Goal: Find specific page/section: Find specific page/section

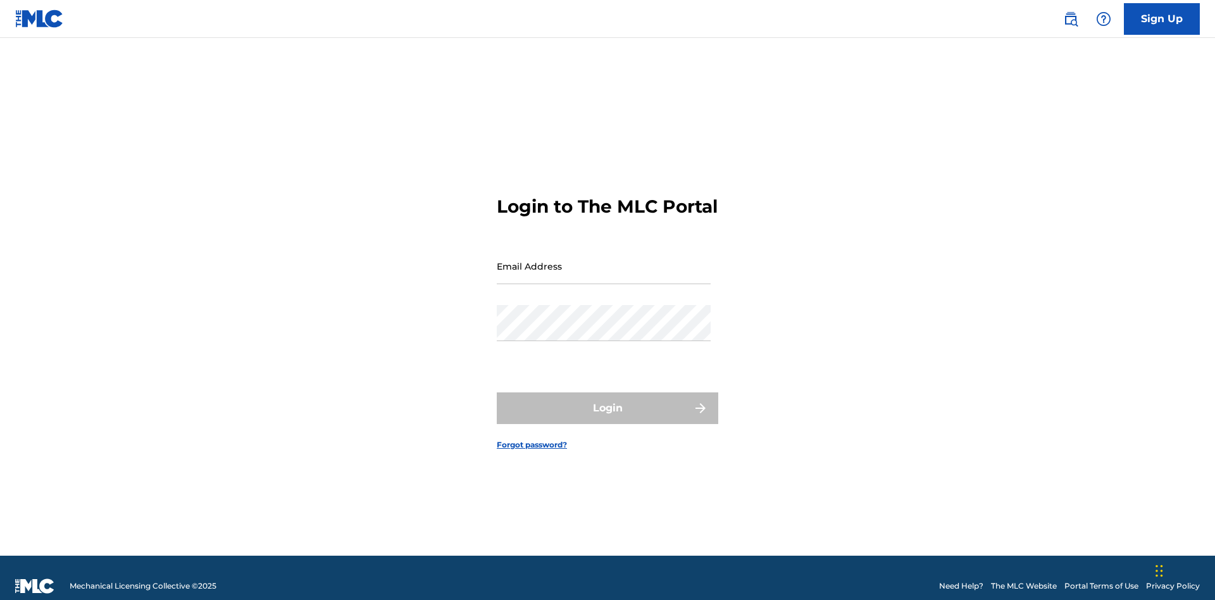
scroll to position [16, 0]
click at [604, 260] on input "Email Address" at bounding box center [604, 266] width 214 height 36
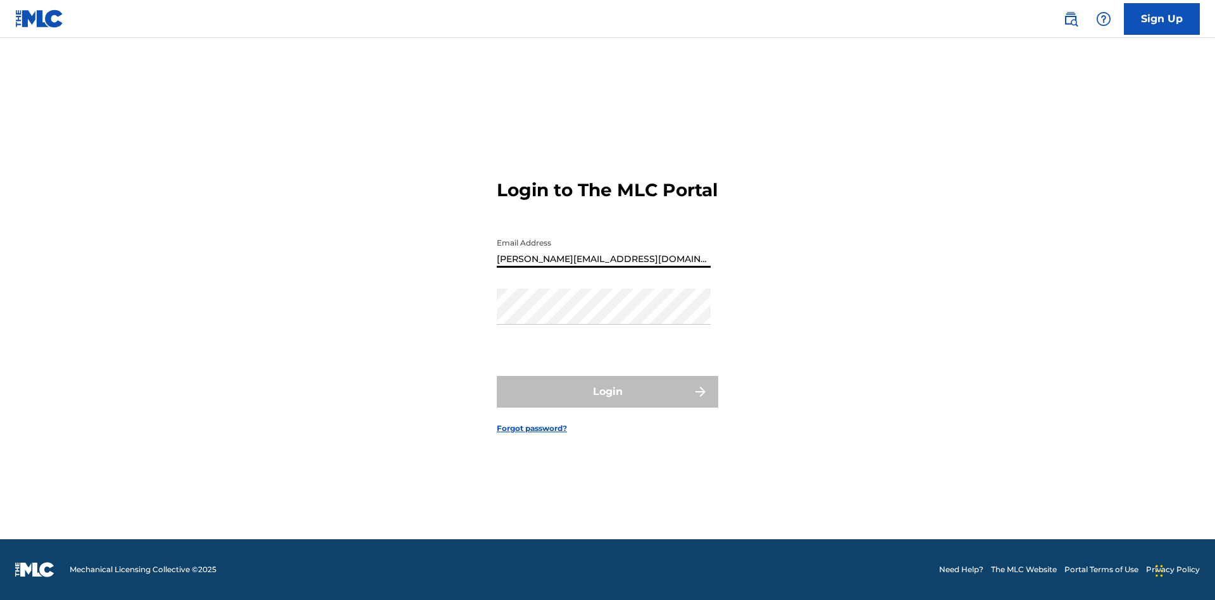
type input "[PERSON_NAME][EMAIL_ADDRESS][DOMAIN_NAME]"
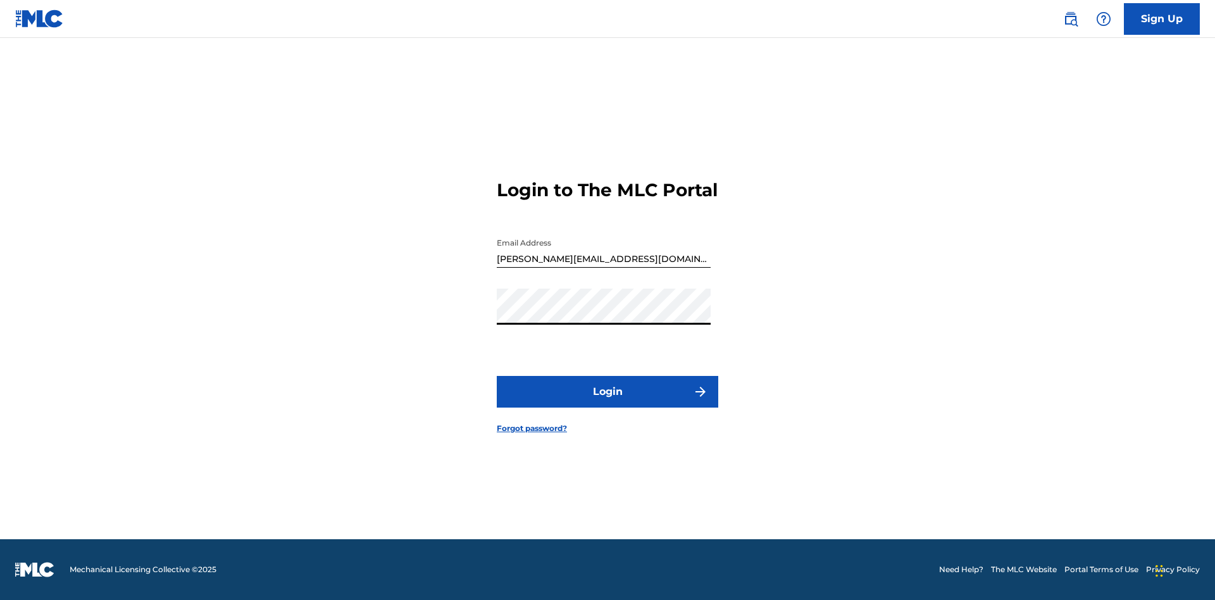
click at [607, 402] on button "Login" at bounding box center [607, 392] width 221 height 32
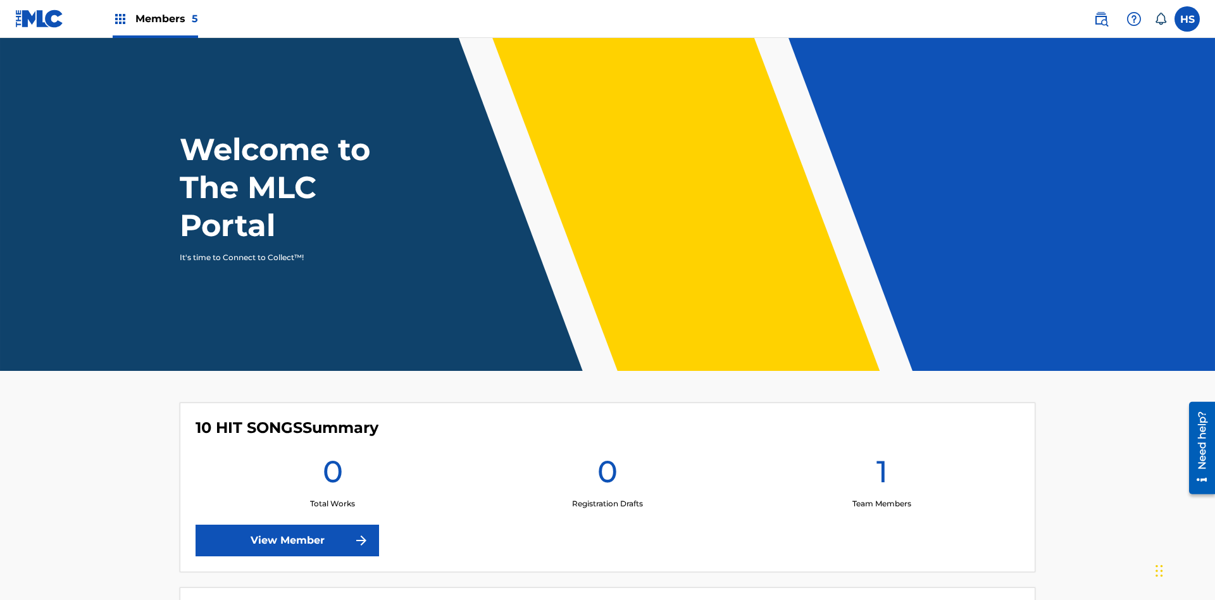
scroll to position [54, 0]
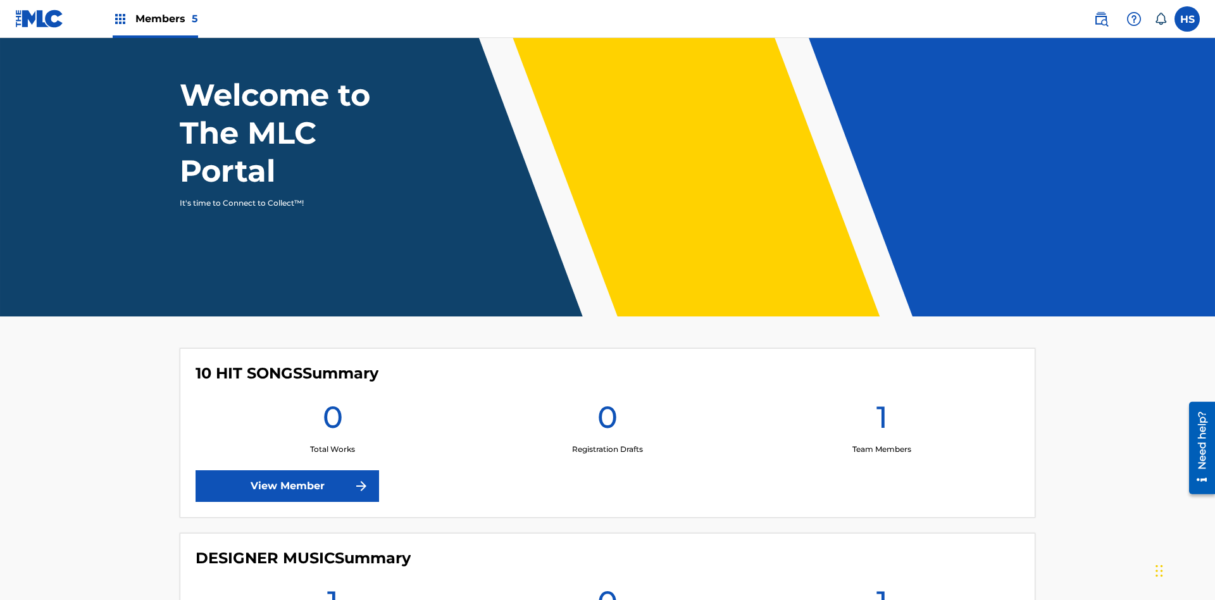
click at [154, 18] on span "Members 5" at bounding box center [166, 18] width 63 height 15
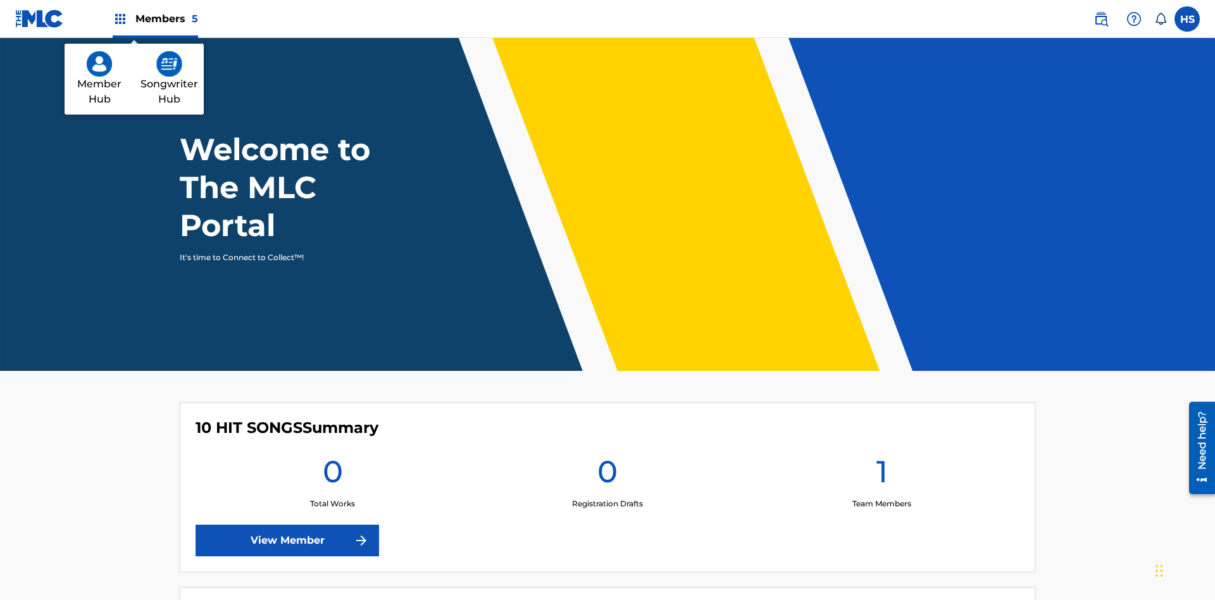
click at [99, 64] on img at bounding box center [99, 63] width 25 height 25
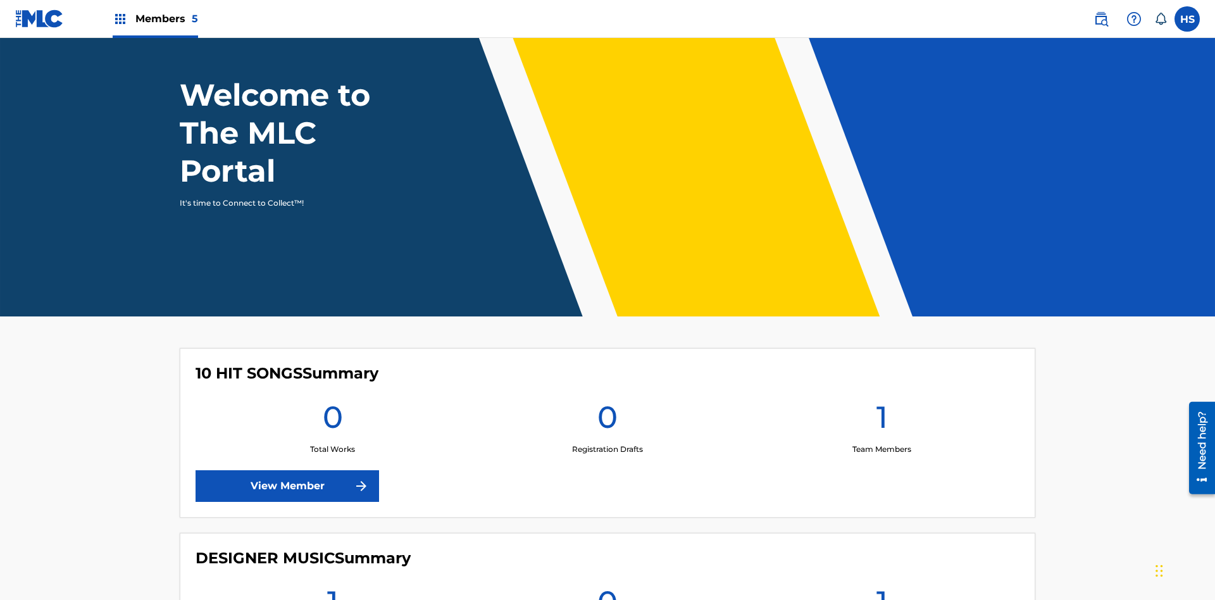
scroll to position [787, 0]
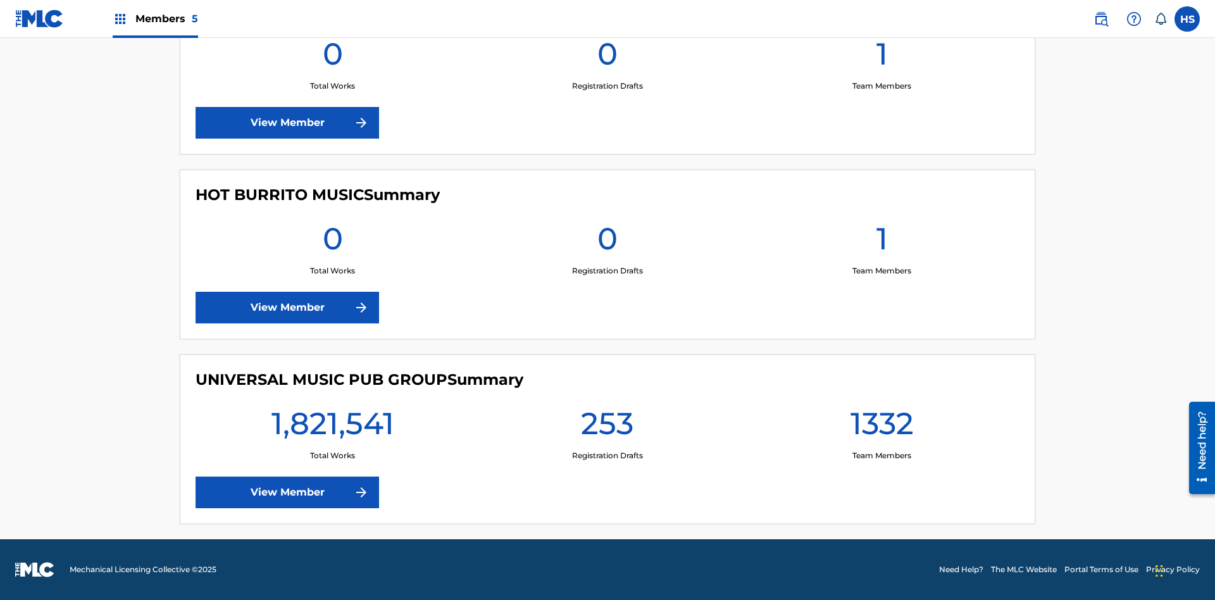
click at [287, 492] on link "View Member" at bounding box center [288, 492] width 184 height 32
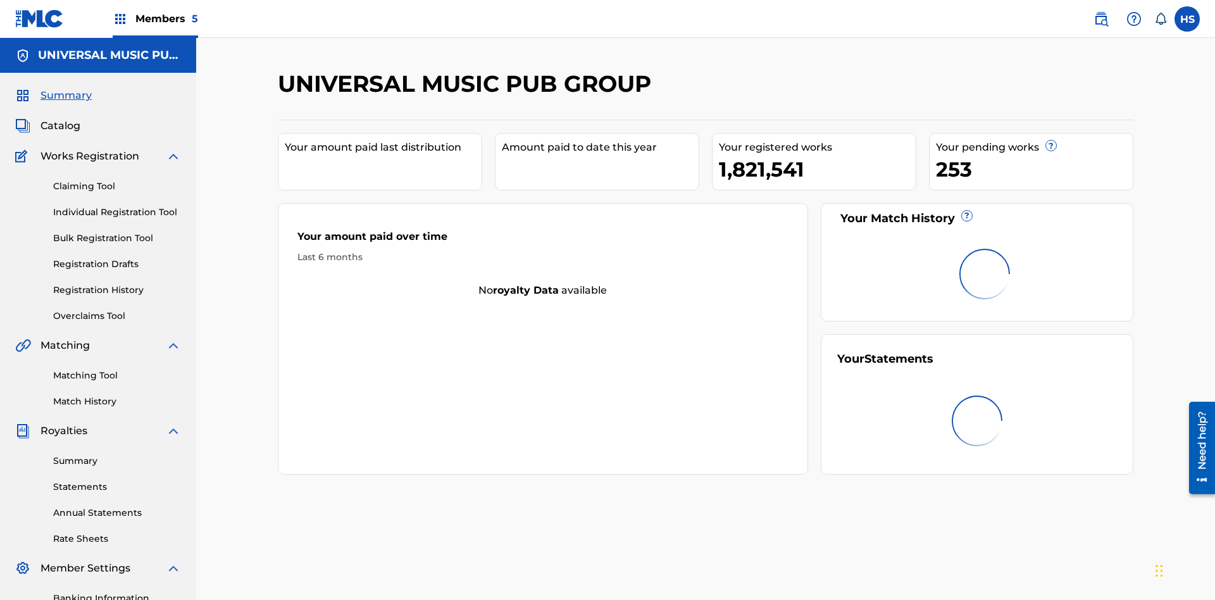
click at [60, 118] on span "Catalog" at bounding box center [60, 125] width 40 height 15
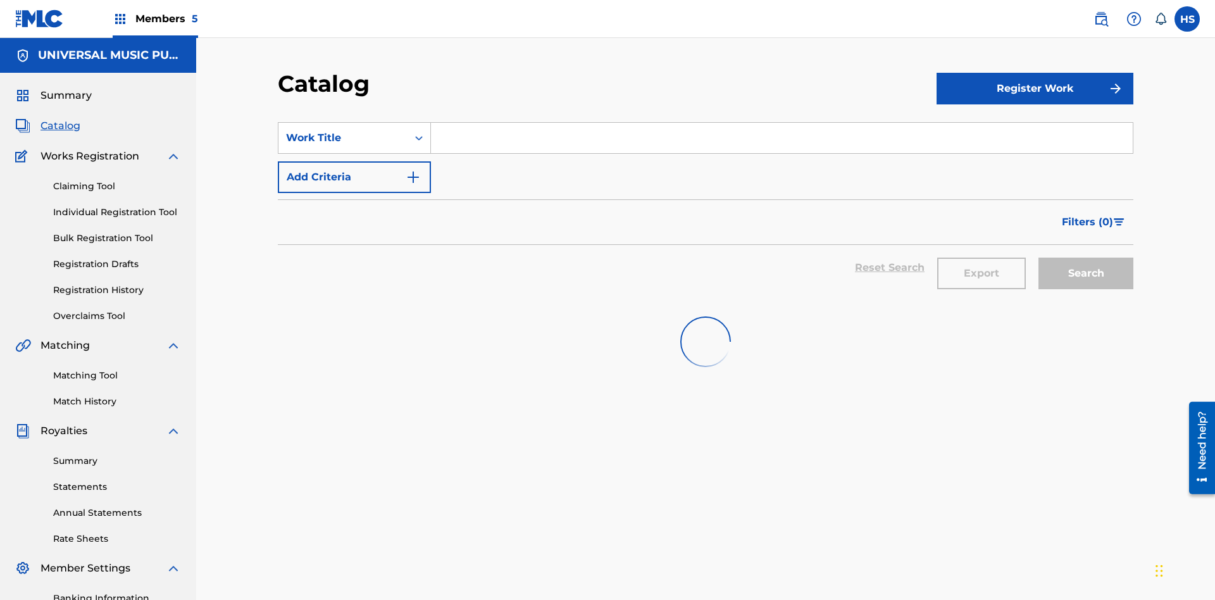
click at [781, 123] on input "Search Form" at bounding box center [782, 138] width 702 height 30
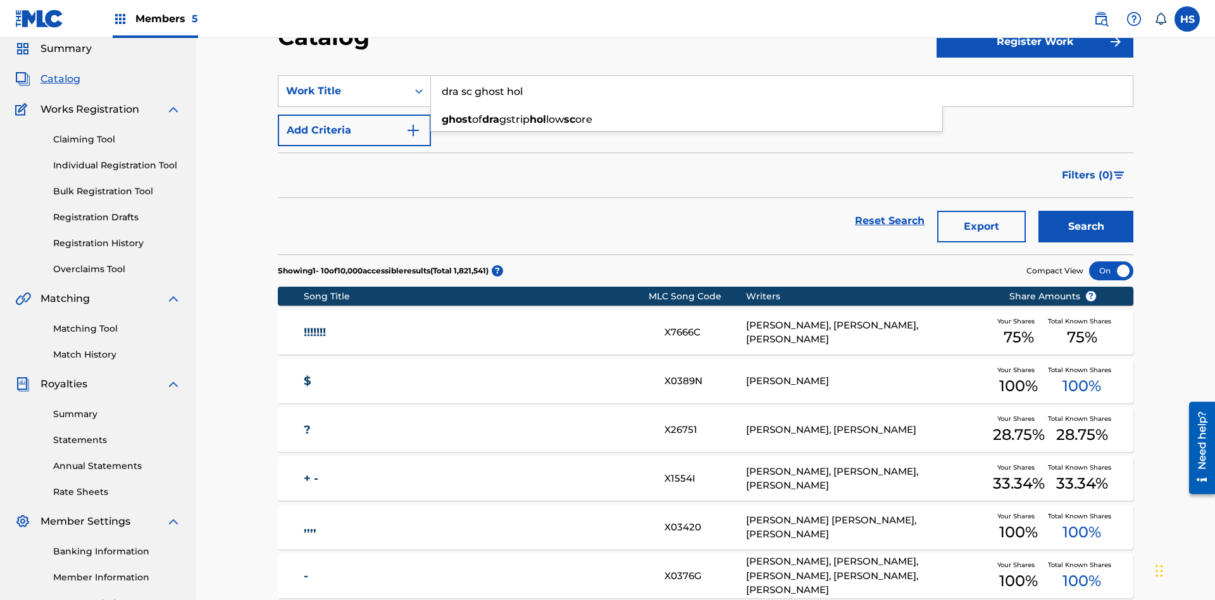
scroll to position [79, 0]
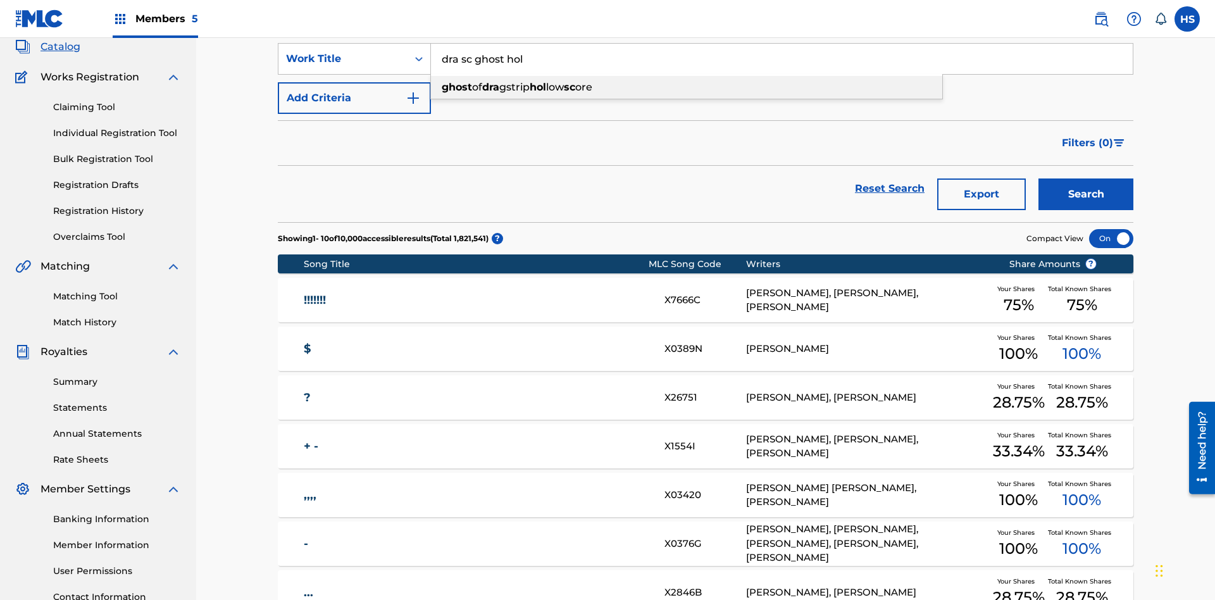
click at [687, 87] on div "ghost of dra gstrip hol low sc ore" at bounding box center [686, 87] width 511 height 23
type input "ghost of dragstrip hollow score"
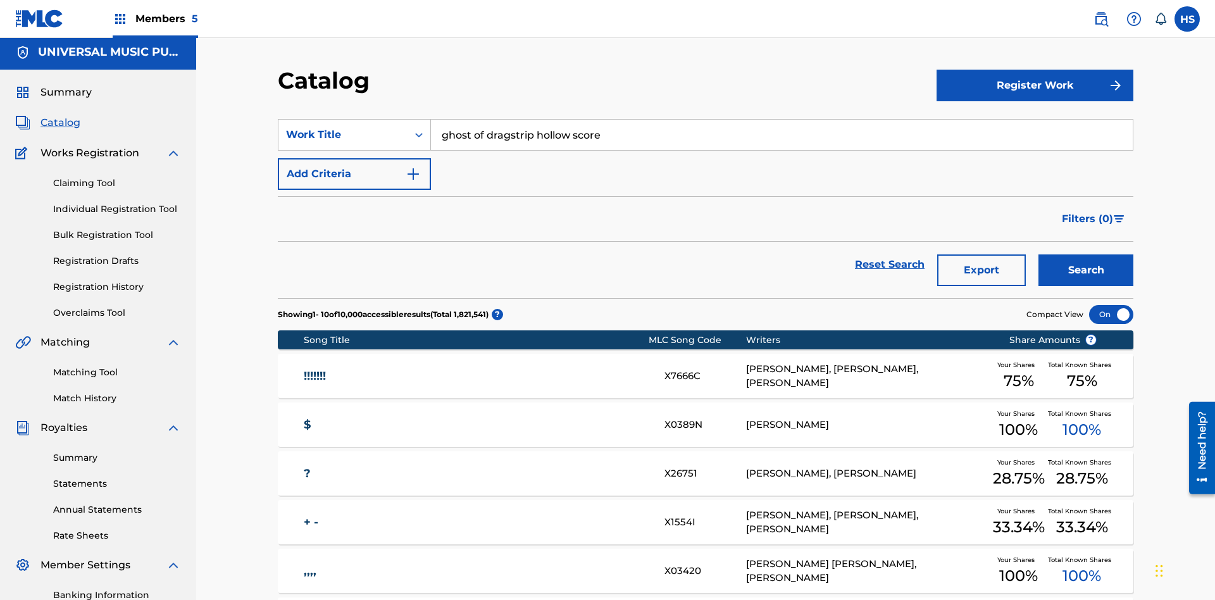
click at [154, 18] on span "Members 5" at bounding box center [166, 18] width 63 height 15
click at [169, 64] on img at bounding box center [169, 63] width 26 height 25
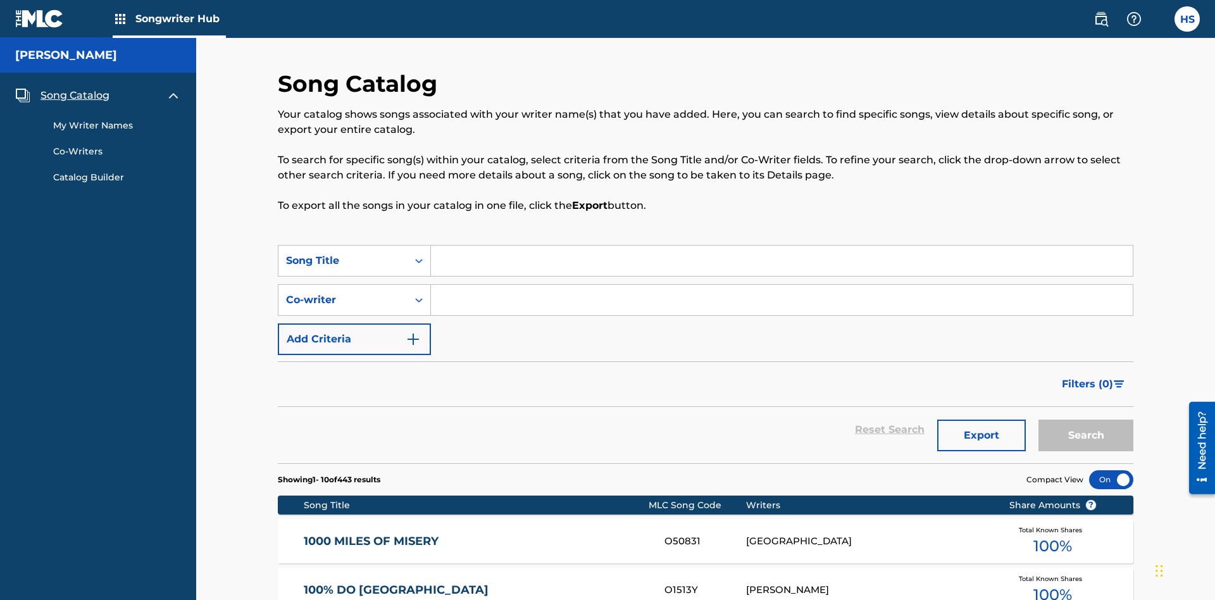
click at [75, 88] on span "Song Catalog" at bounding box center [74, 95] width 69 height 15
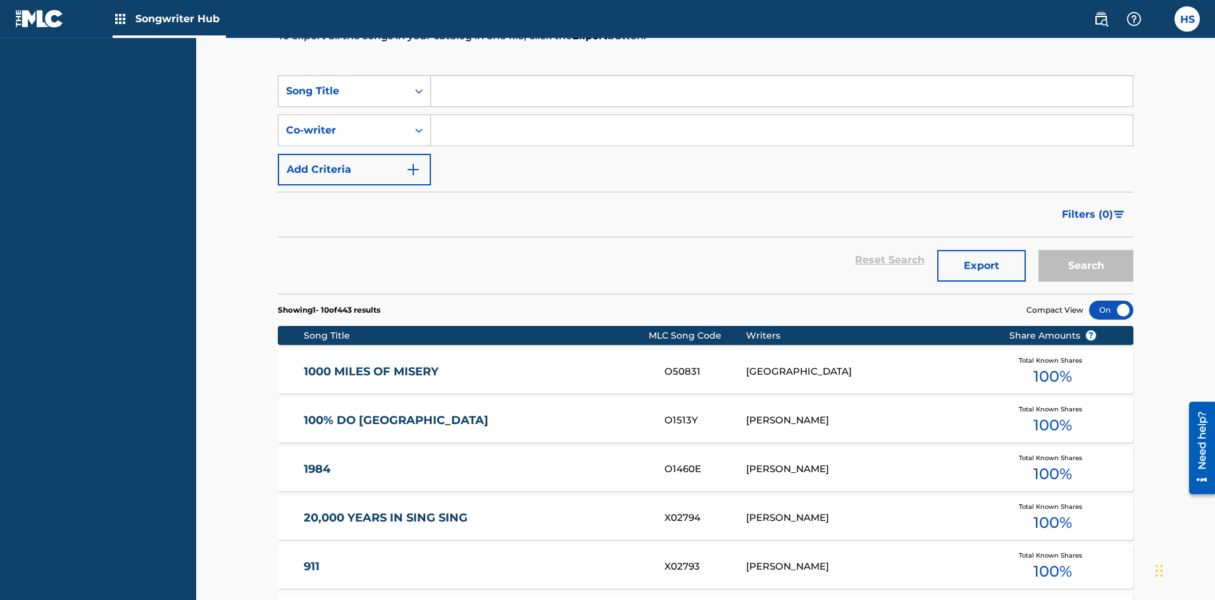
click at [781, 91] on input "Search Form" at bounding box center [782, 91] width 702 height 30
type input "dra ghos"
